Goal: Contribute content

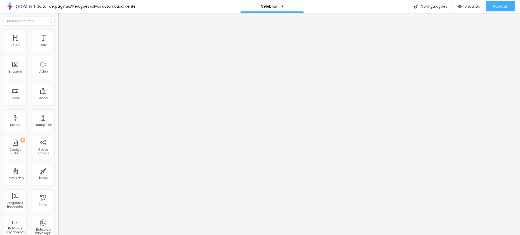
type input "29"
type input "28"
type input "27"
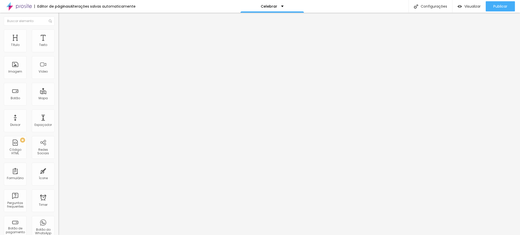
type input "27"
type input "26"
type input "25"
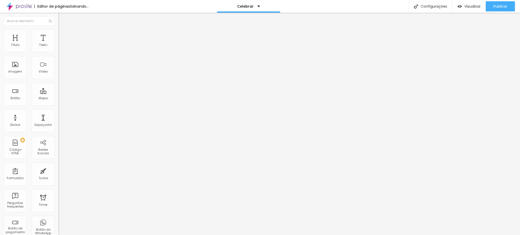
type input "24"
type input "23"
type input "22"
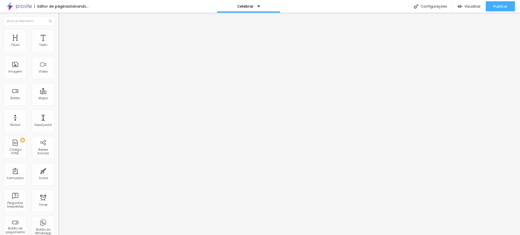
type input "22"
type input "21"
type input "20"
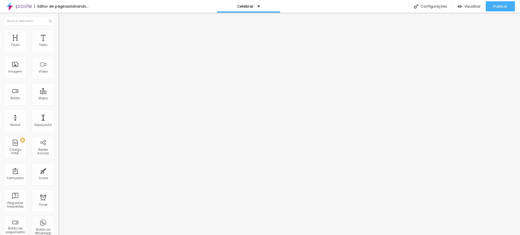
type input "19"
type input "18"
type input "17"
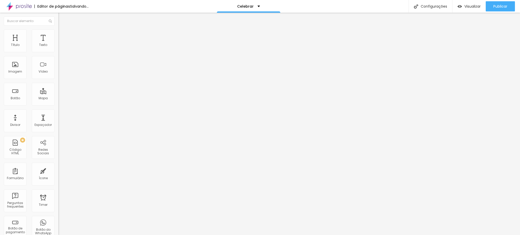
type input "17"
type input "16"
drag, startPoint x: 39, startPoint y: 50, endPoint x: 22, endPoint y: 50, distance: 16.3
type input "16"
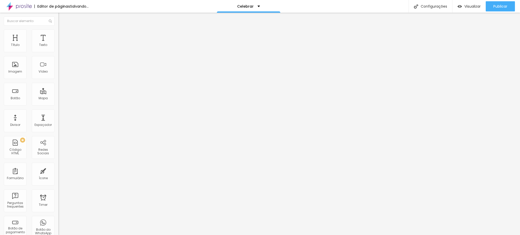
click at [58, 93] on input "range" at bounding box center [74, 95] width 33 height 4
type input "17"
type input "21"
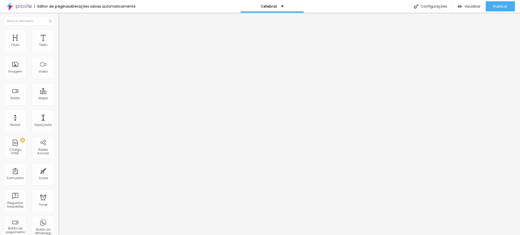
type input "32"
drag, startPoint x: 22, startPoint y: 51, endPoint x: 58, endPoint y: 55, distance: 36.6
type input "32"
click at [58, 93] on input "range" at bounding box center [74, 95] width 33 height 4
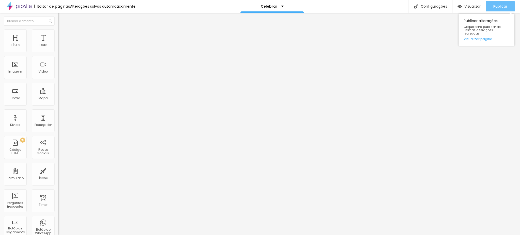
click at [506, 4] on span "Publicar" at bounding box center [501, 6] width 14 height 4
